Goal: Information Seeking & Learning: Check status

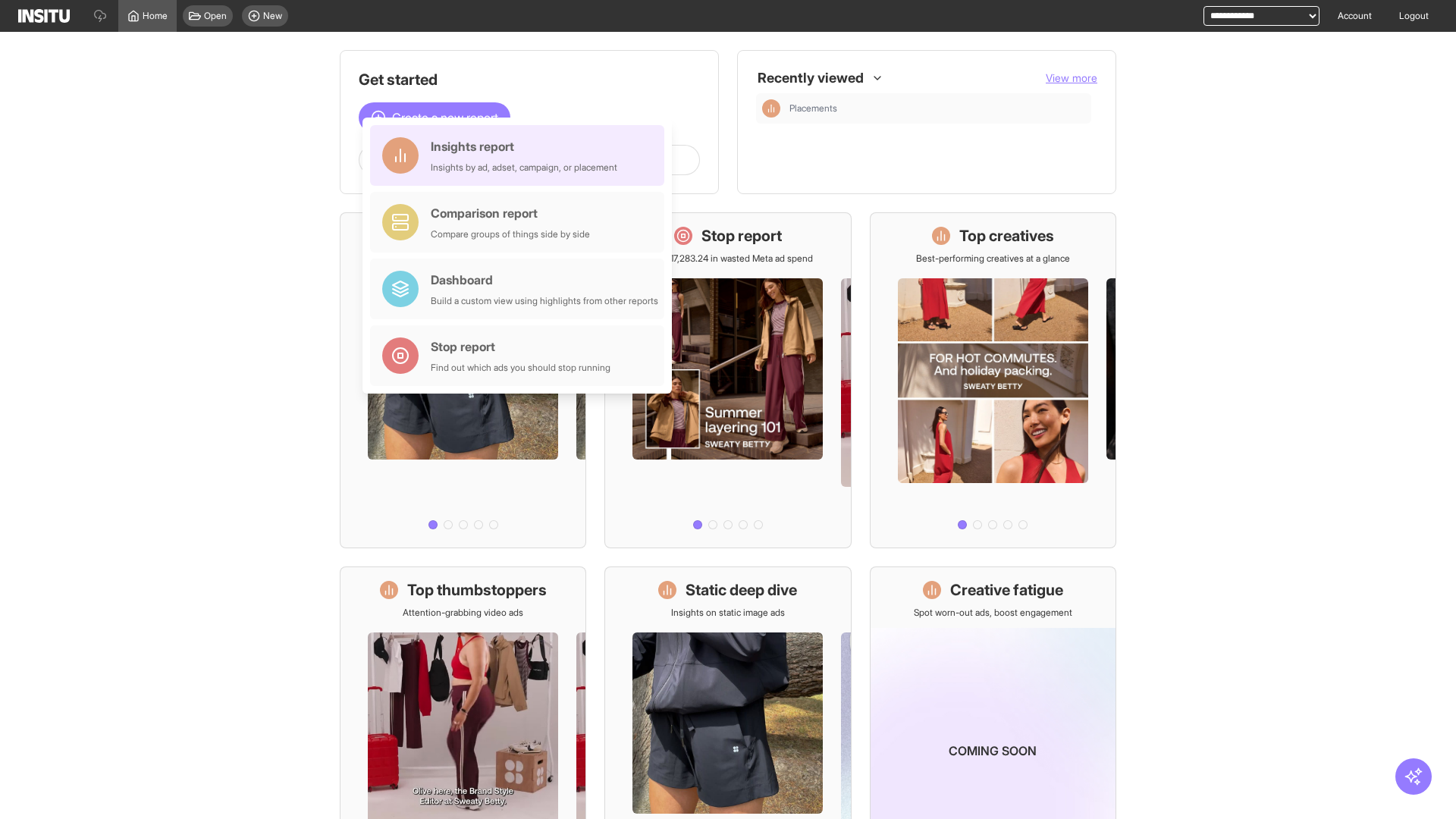
click at [521, 156] on div "Insights report Insights by ad, adset, campaign, or placement" at bounding box center [524, 156] width 187 height 36
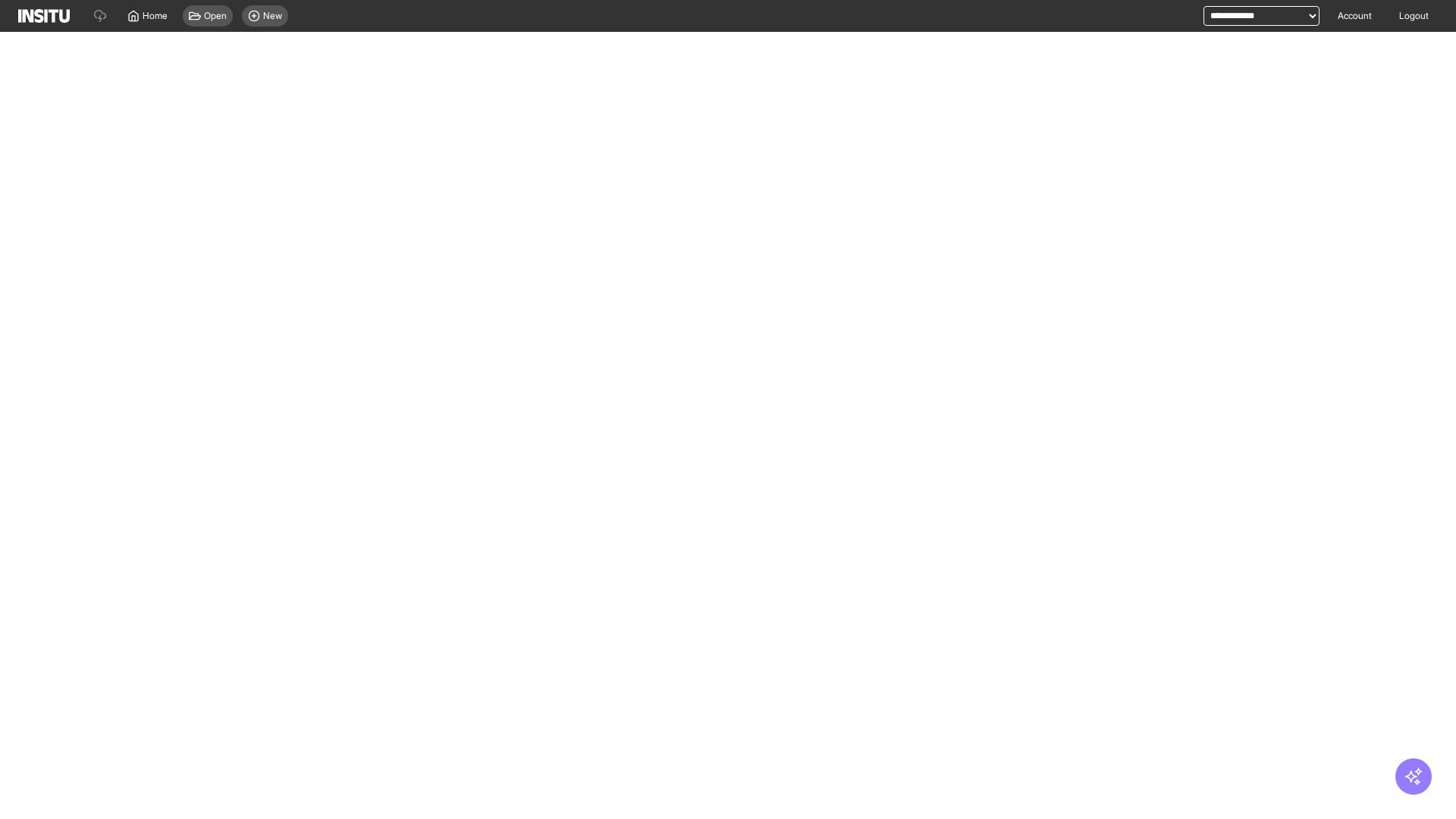
select select "**"
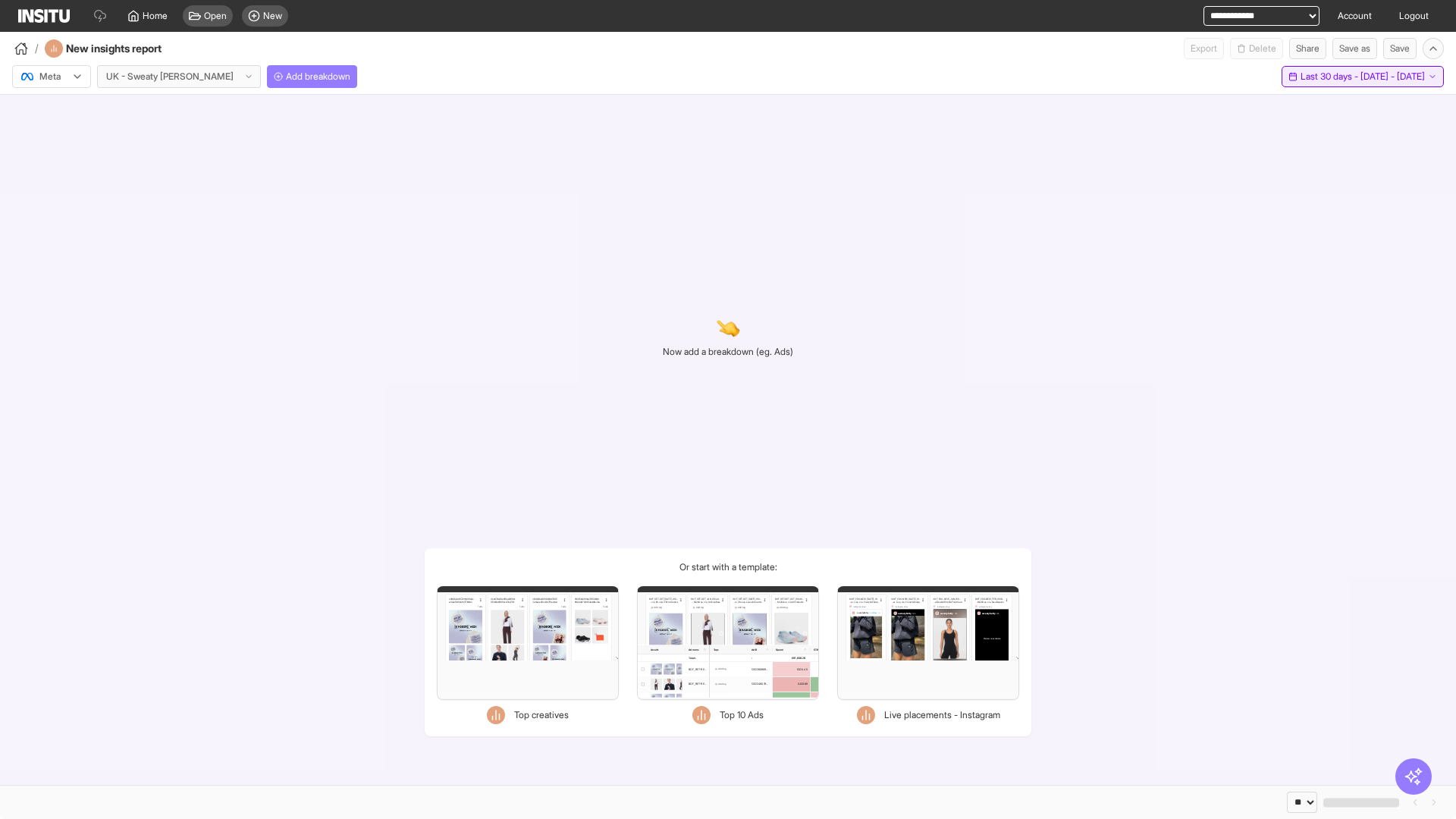
click at [1329, 77] on span "Last 30 days - [DATE] - [DATE]" at bounding box center [1363, 77] width 125 height 12
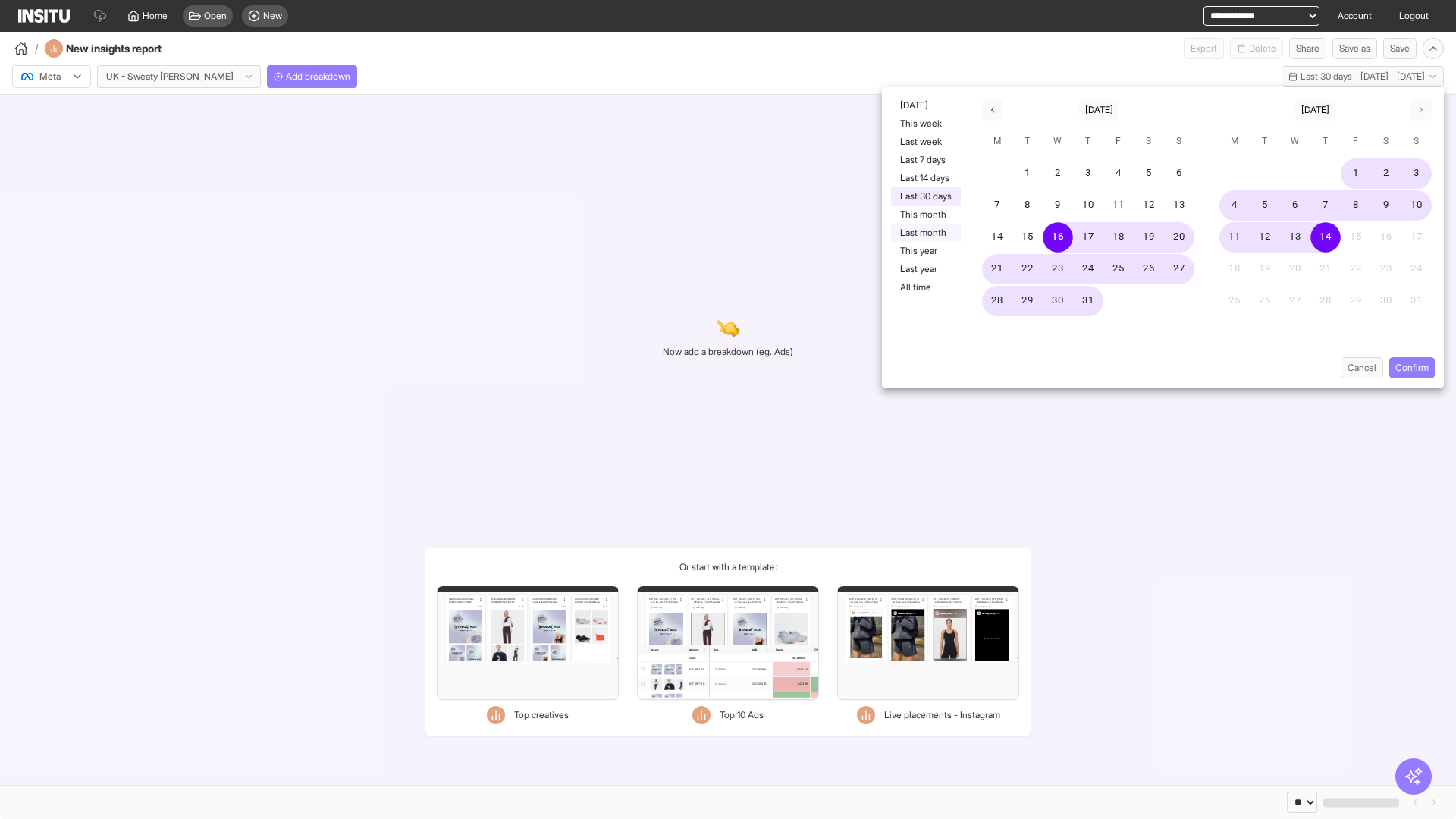
click at [925, 233] on button "Last month" at bounding box center [926, 233] width 70 height 18
